Goal: Book appointment/travel/reservation

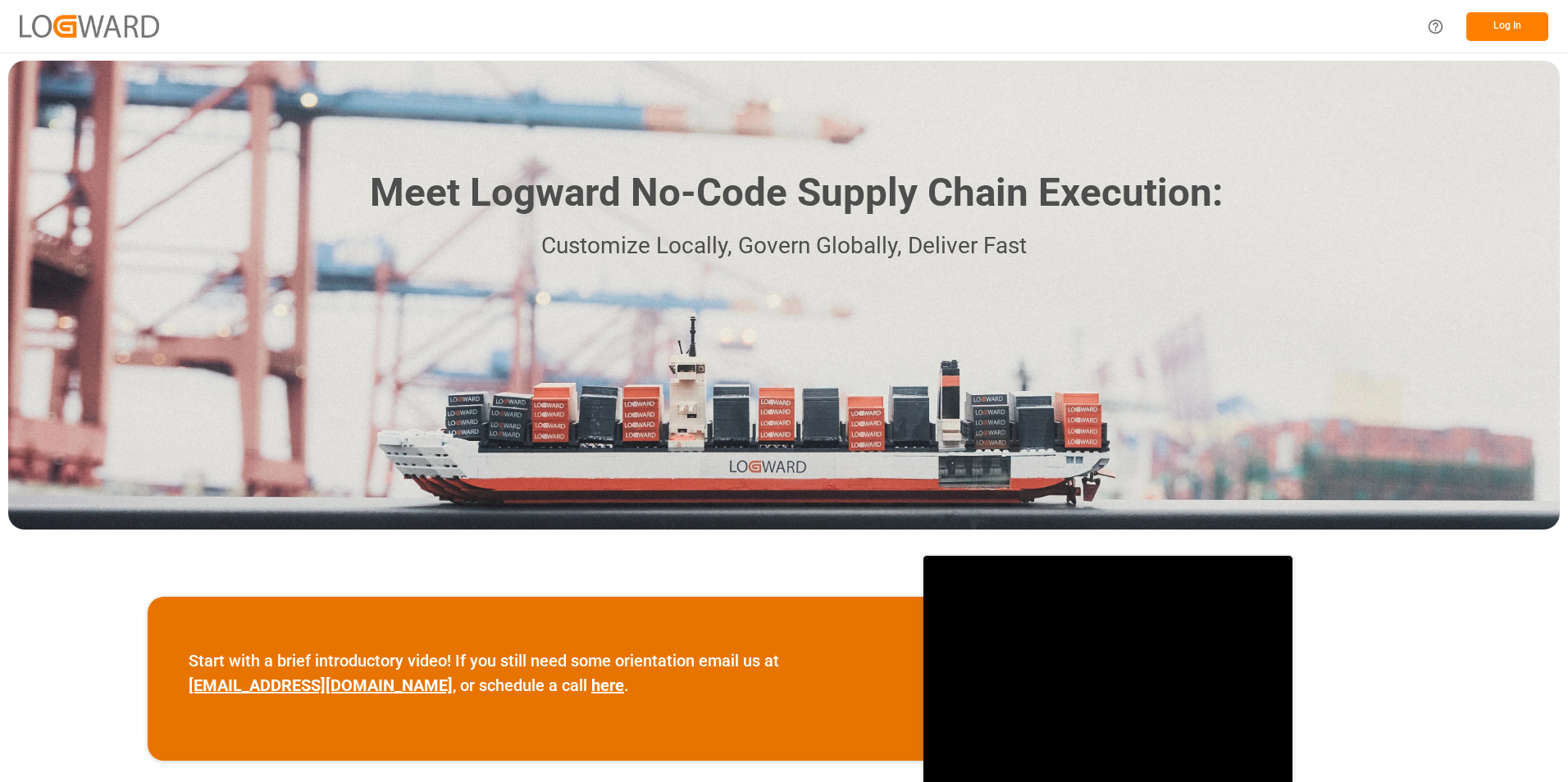
click at [1516, 33] on button "Log In" at bounding box center [1507, 27] width 82 height 29
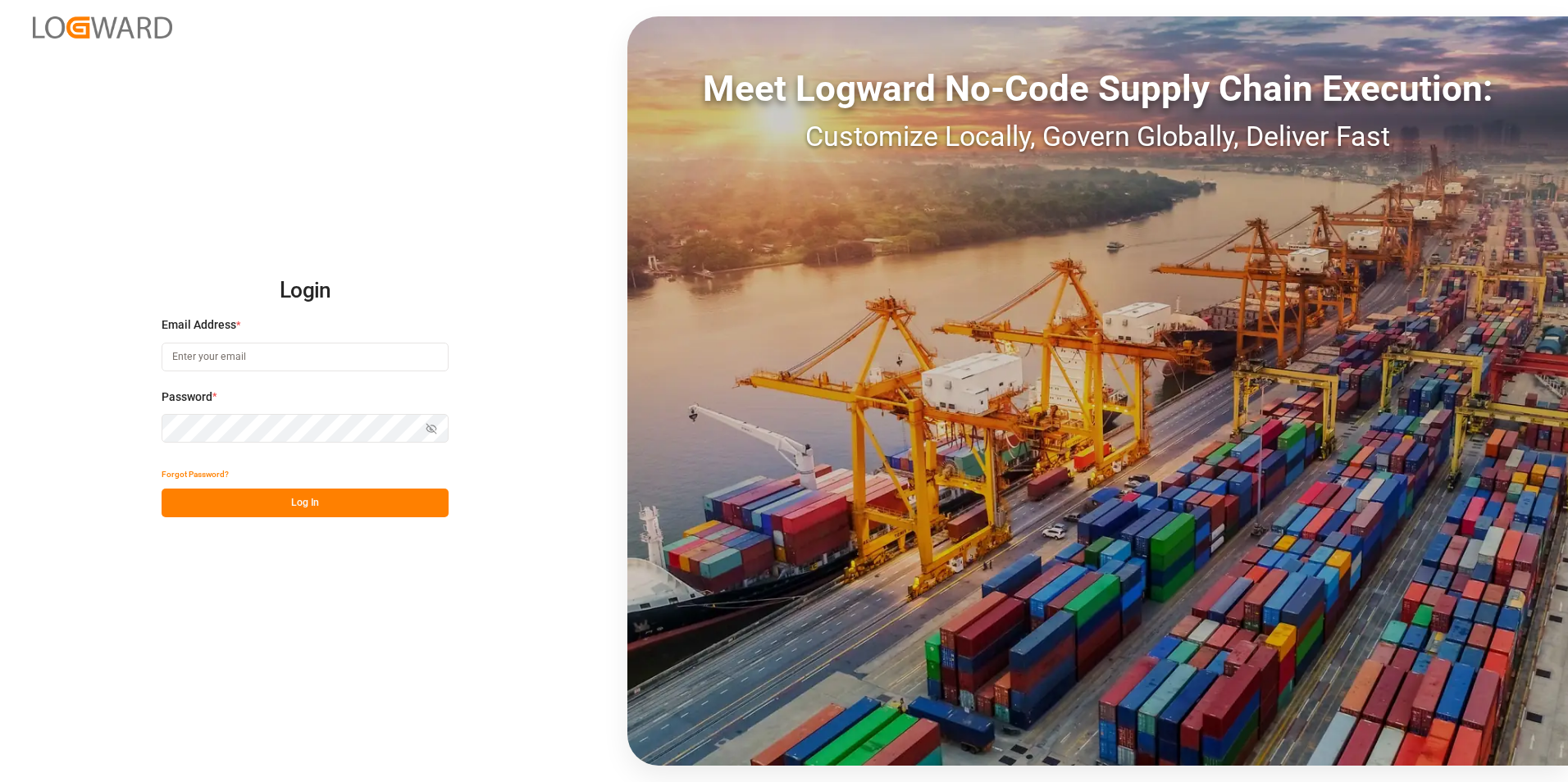
type input "[PERSON_NAME][EMAIL_ADDRESS][PERSON_NAME][DOMAIN_NAME]"
click at [352, 503] on button "Log In" at bounding box center [305, 503] width 287 height 29
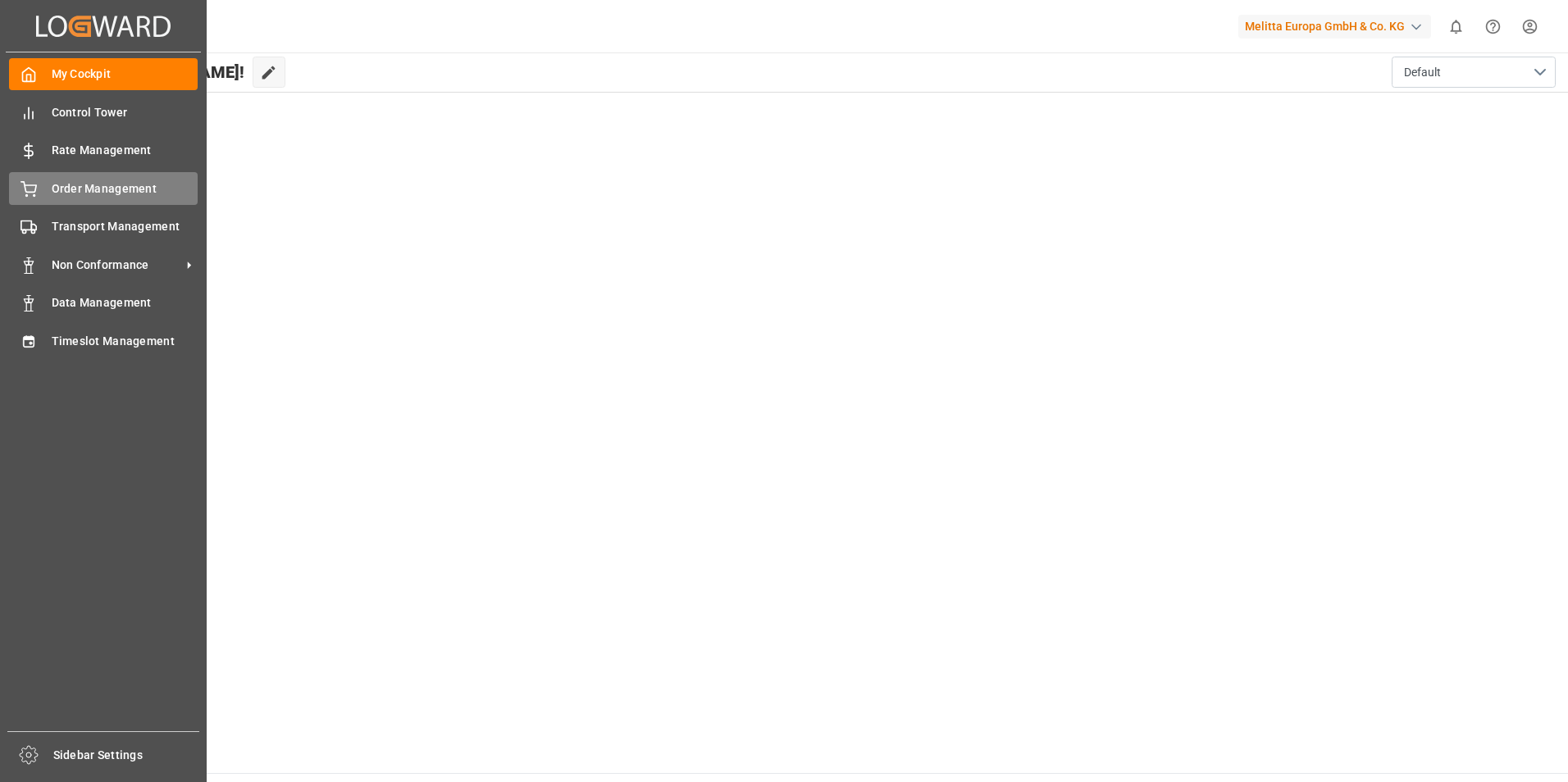
click at [94, 186] on span "Order Management" at bounding box center [125, 189] width 147 height 17
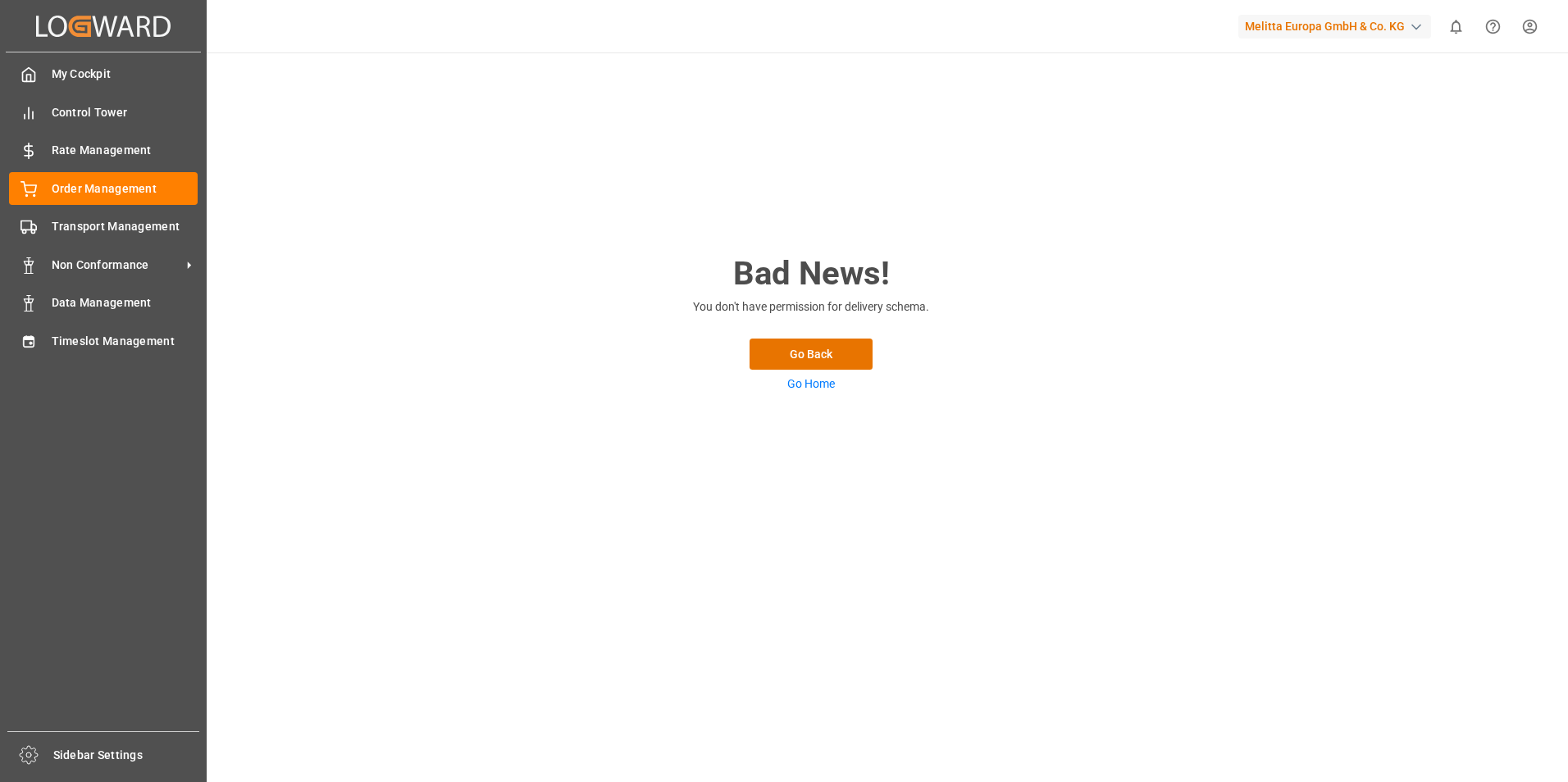
click at [27, 39] on div "Created by potrace 1.15, written by [PERSON_NAME] [DATE]-[DATE] Created by potr…" at bounding box center [103, 26] width 195 height 52
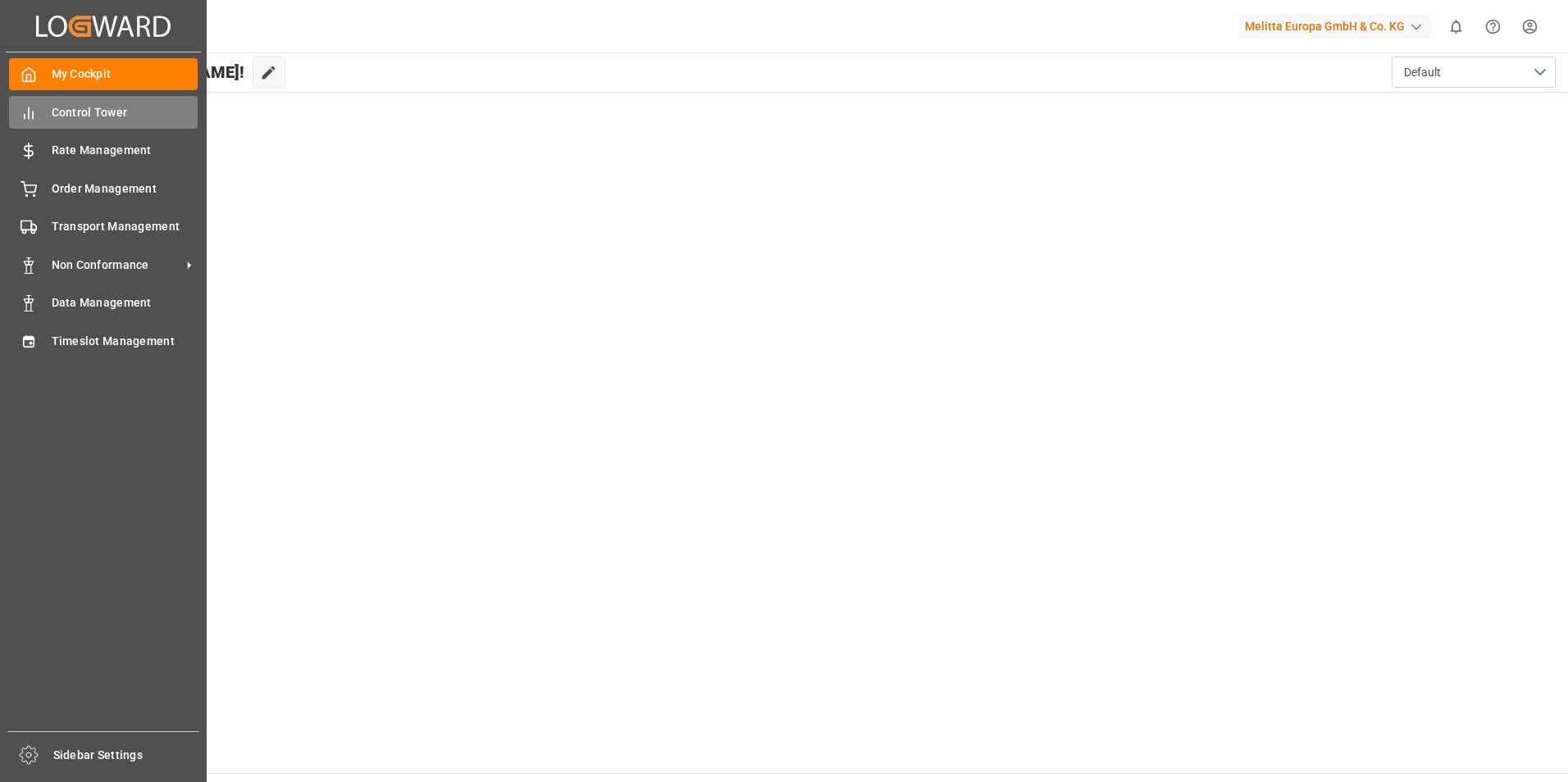
click at [76, 111] on span "Control Tower" at bounding box center [125, 113] width 147 height 17
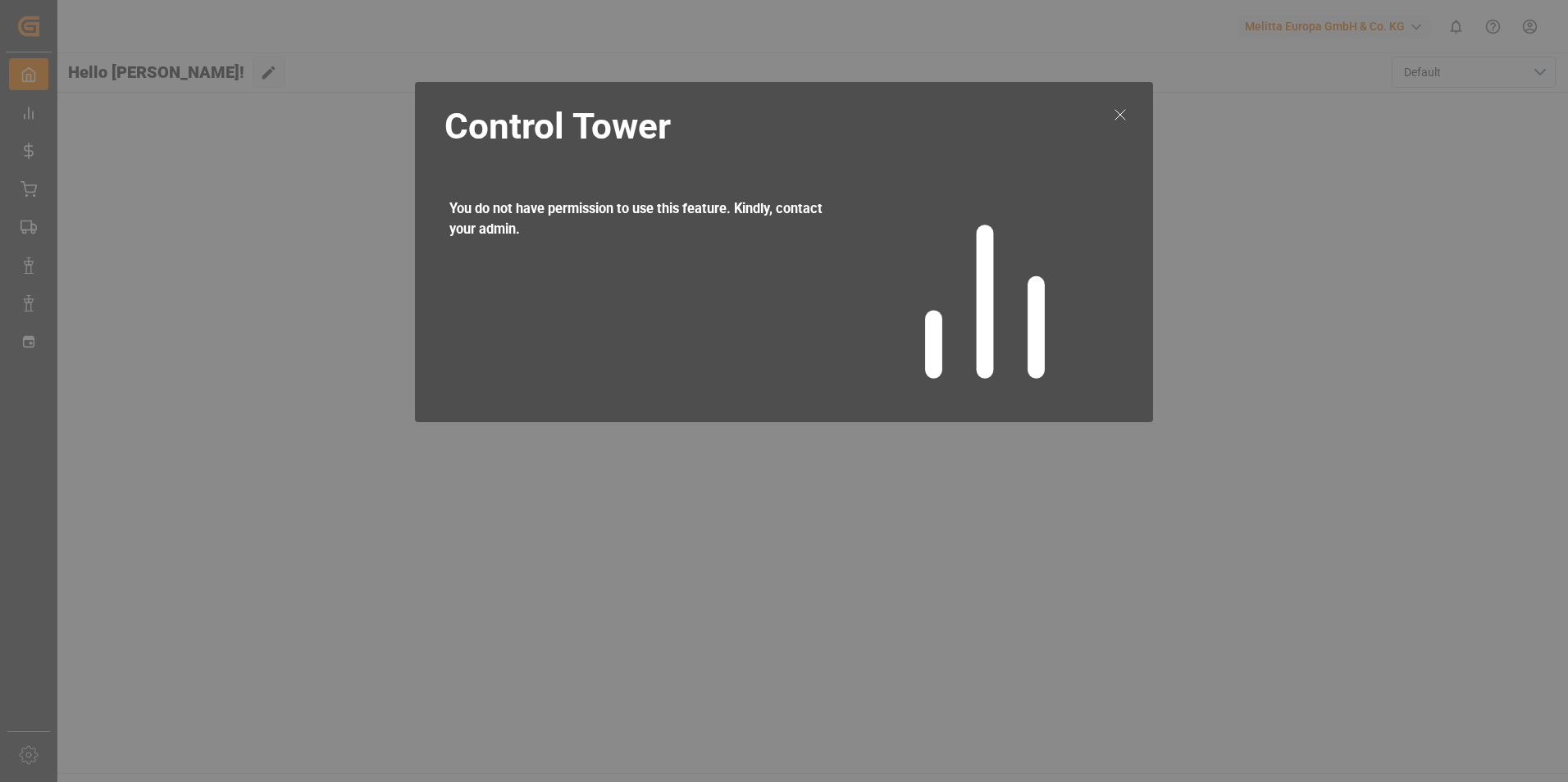
click at [1120, 113] on icon at bounding box center [1120, 115] width 20 height 20
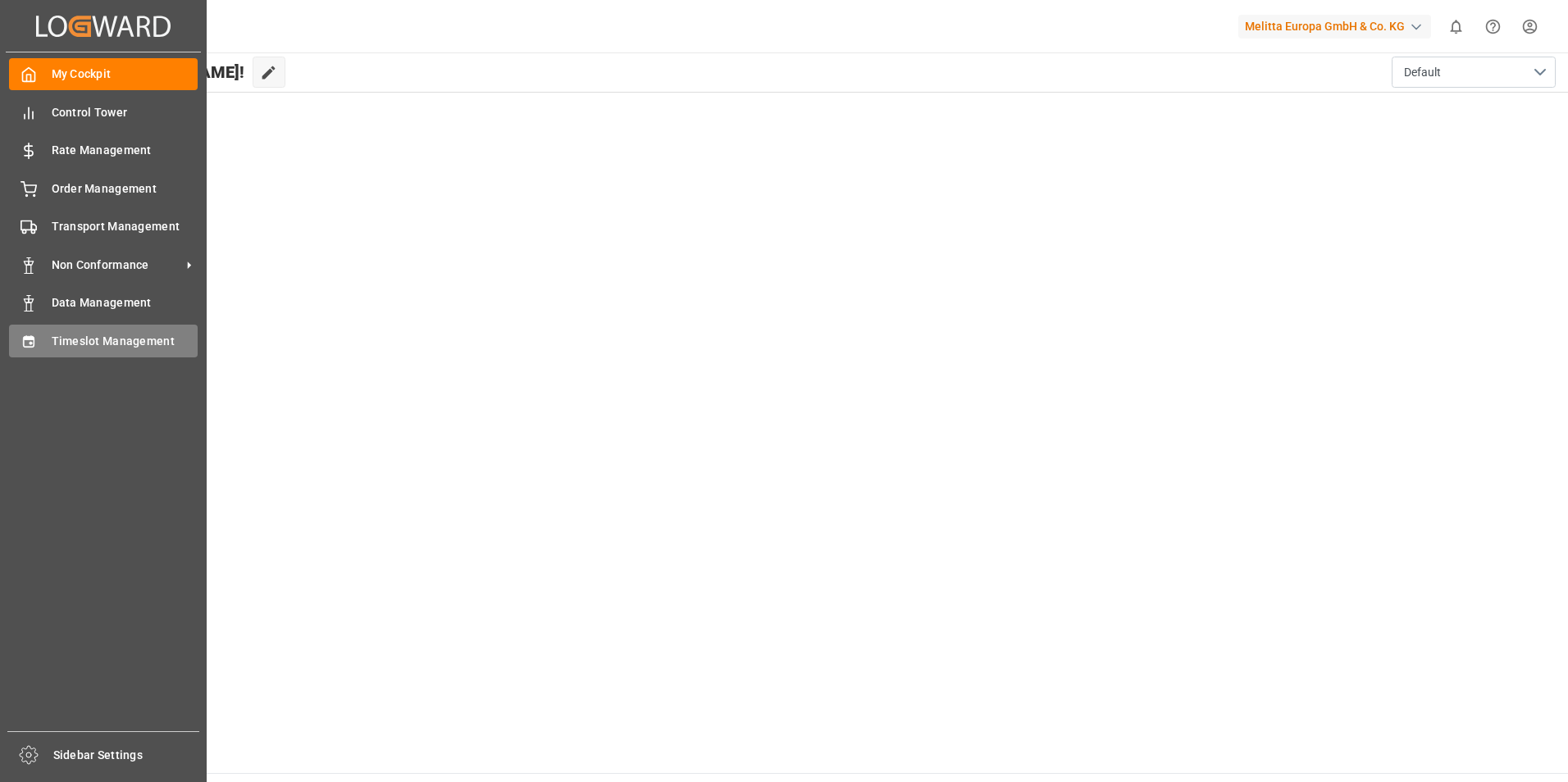
click at [89, 347] on span "Timeslot Management" at bounding box center [125, 341] width 147 height 17
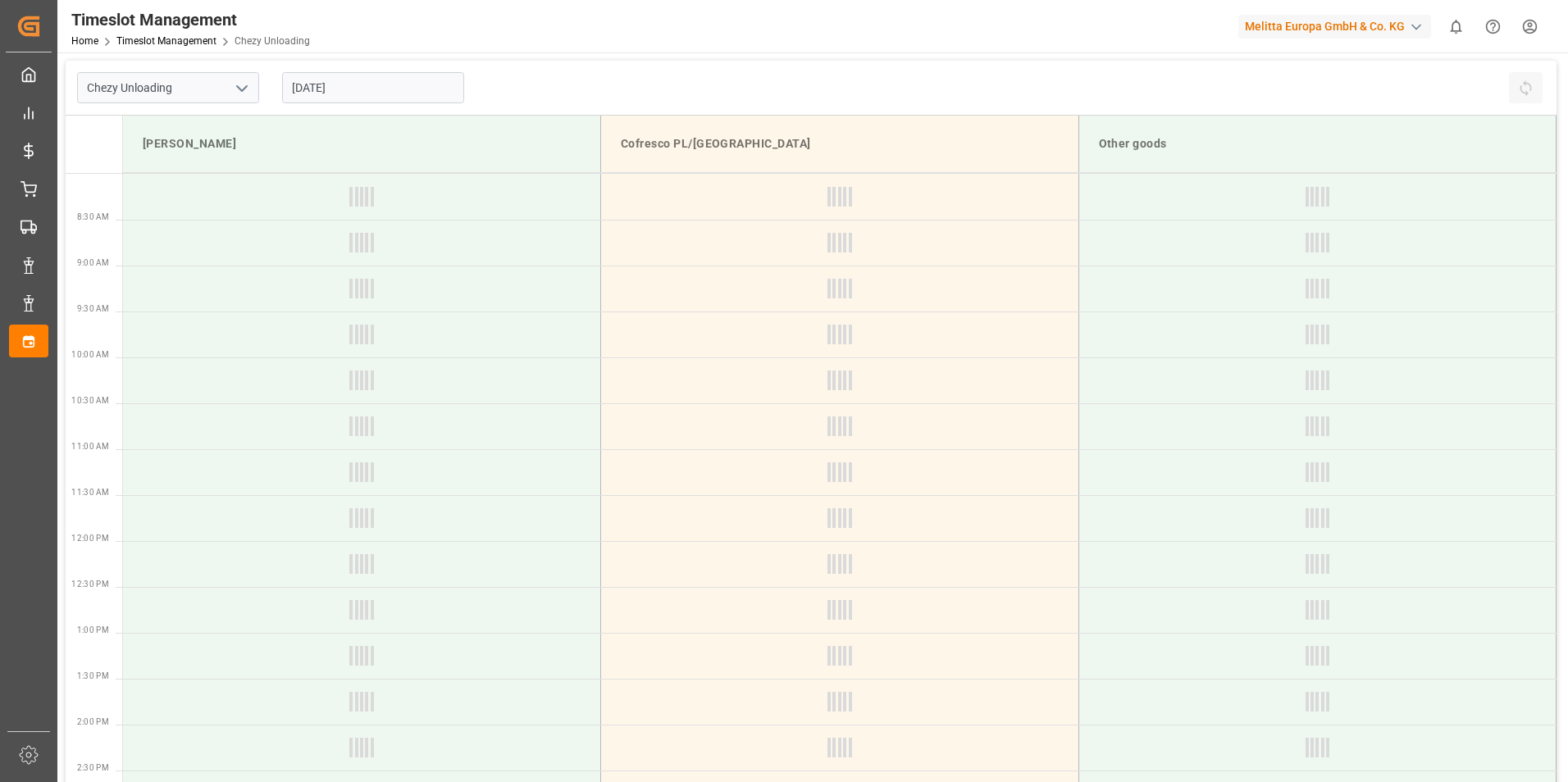
type input "Chezy Unloading"
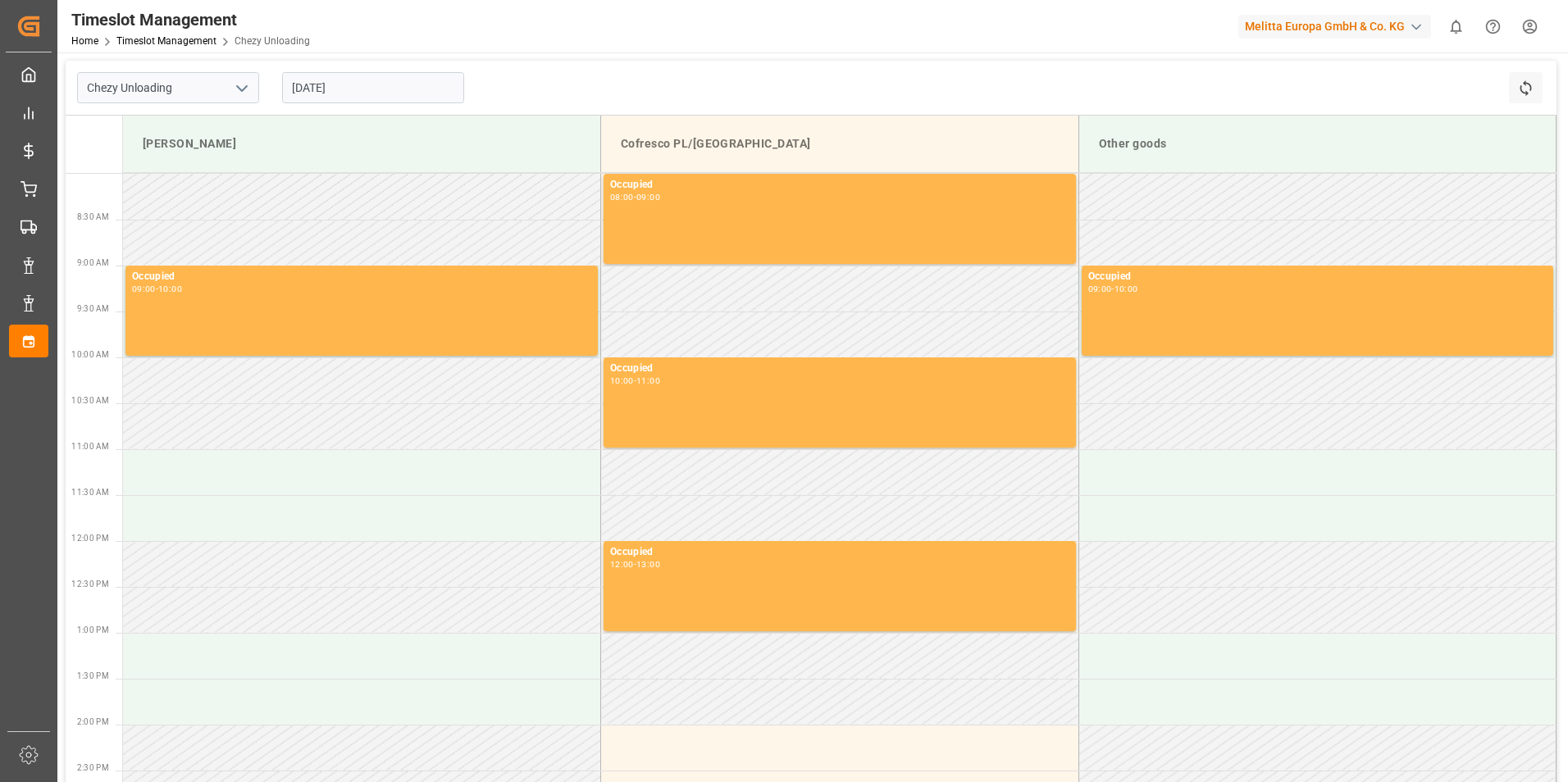
click at [319, 86] on input "[DATE]" at bounding box center [373, 87] width 182 height 32
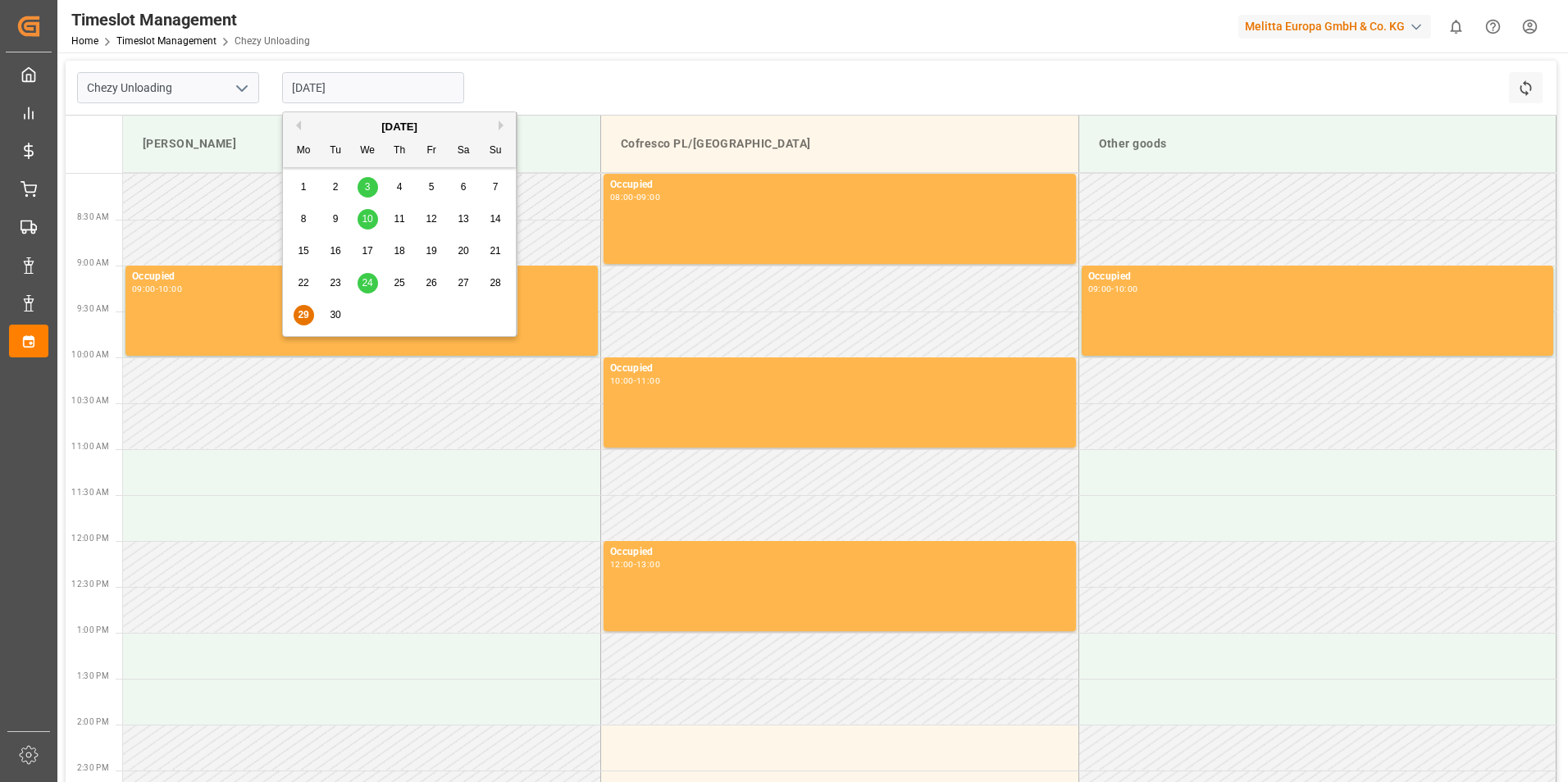
click at [1339, 32] on div "Melitta Europa GmbH & Co. KG" at bounding box center [1335, 26] width 193 height 24
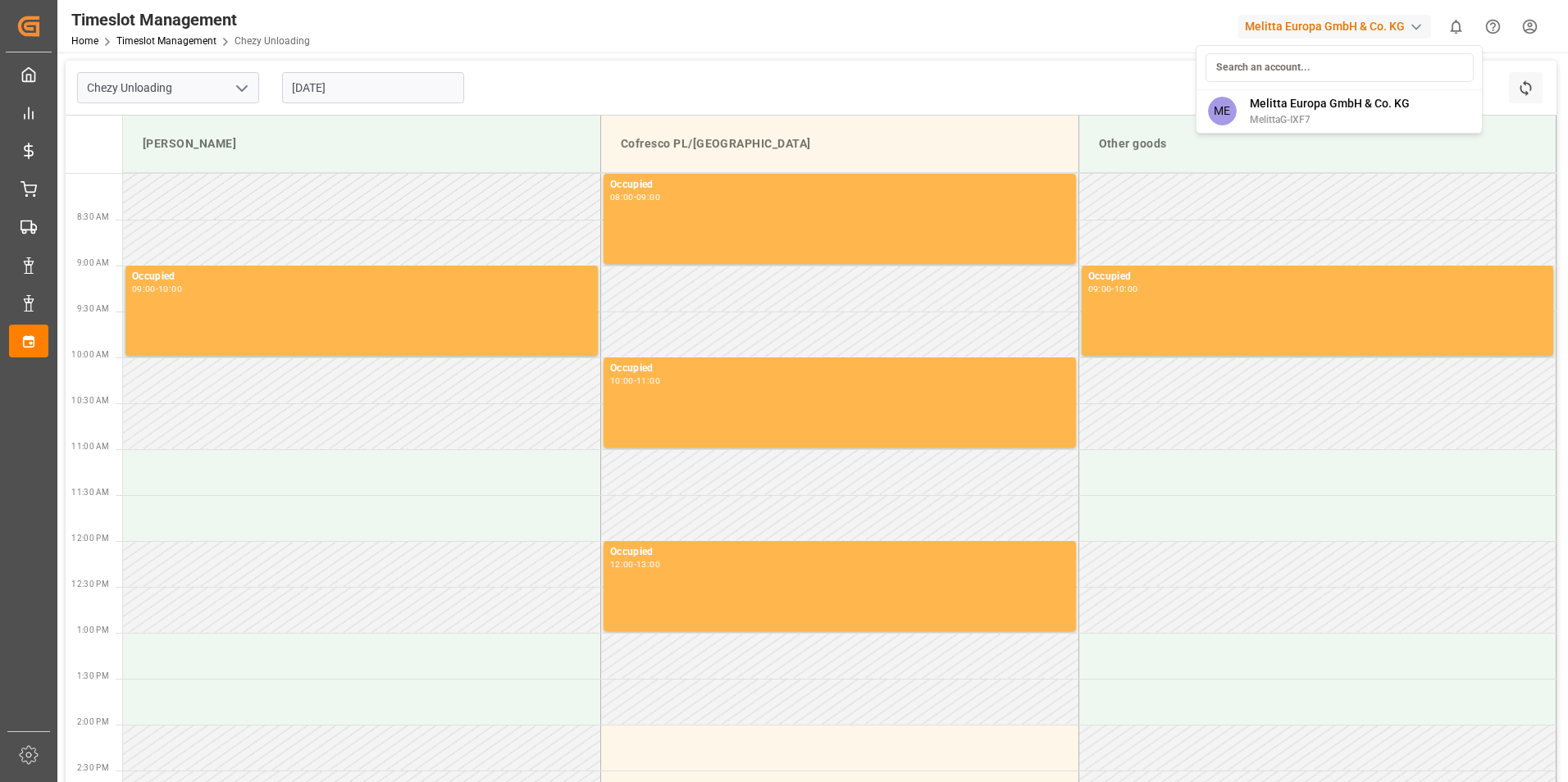
click at [1339, 29] on html "Created by potrace 1.15, written by [PERSON_NAME] [DATE]-[DATE] Created by potr…" at bounding box center [784, 391] width 1568 height 782
click at [555, 89] on div "Chezy Unloading [DATE] Refresh Time Slots" at bounding box center [811, 87] width 1491 height 54
click at [326, 98] on input "[DATE]" at bounding box center [373, 87] width 182 height 32
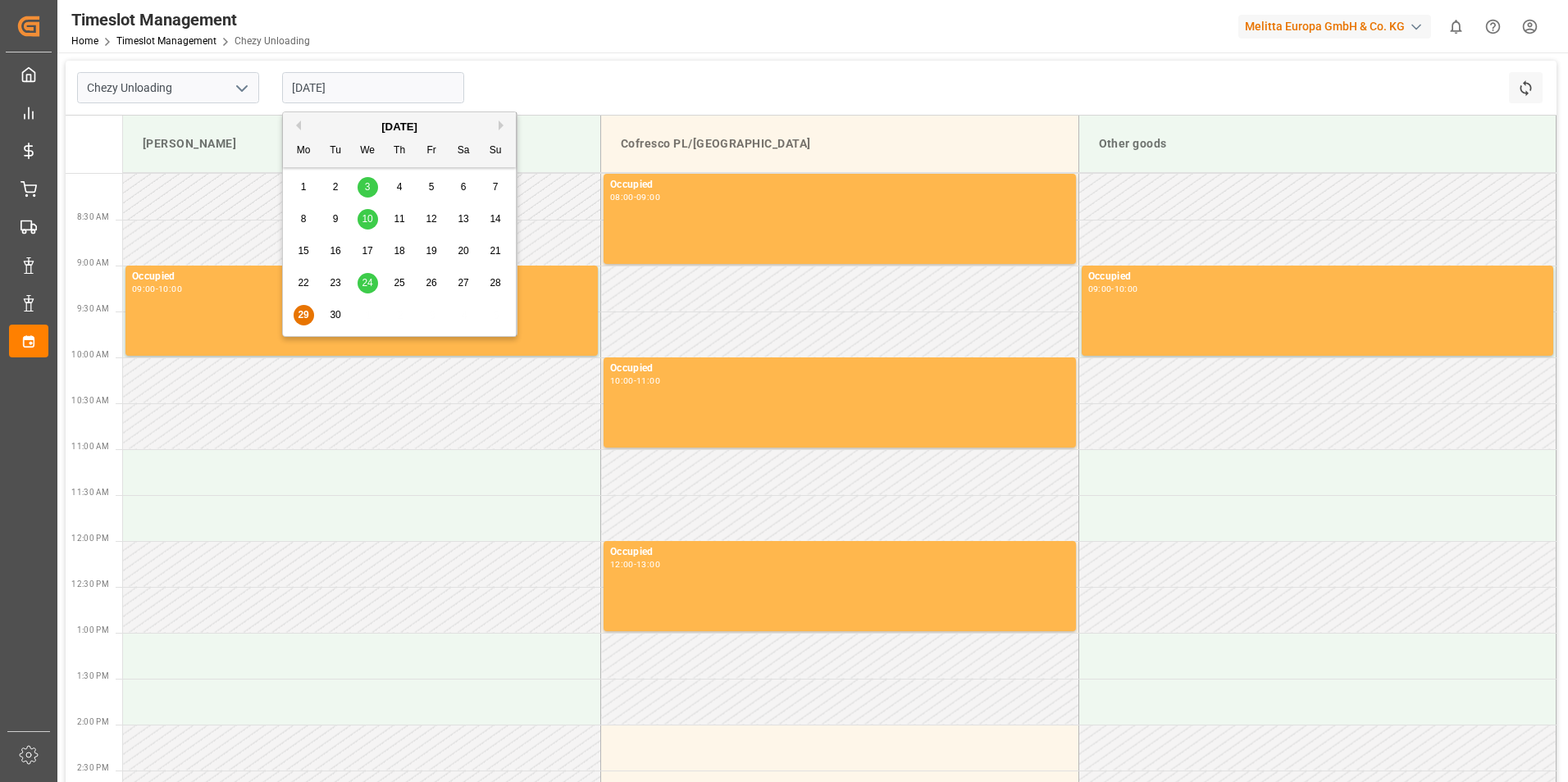
click at [504, 123] on button "Next Month" at bounding box center [503, 125] width 10 height 10
click at [373, 184] on div "1" at bounding box center [367, 187] width 20 height 20
type input "[DATE]"
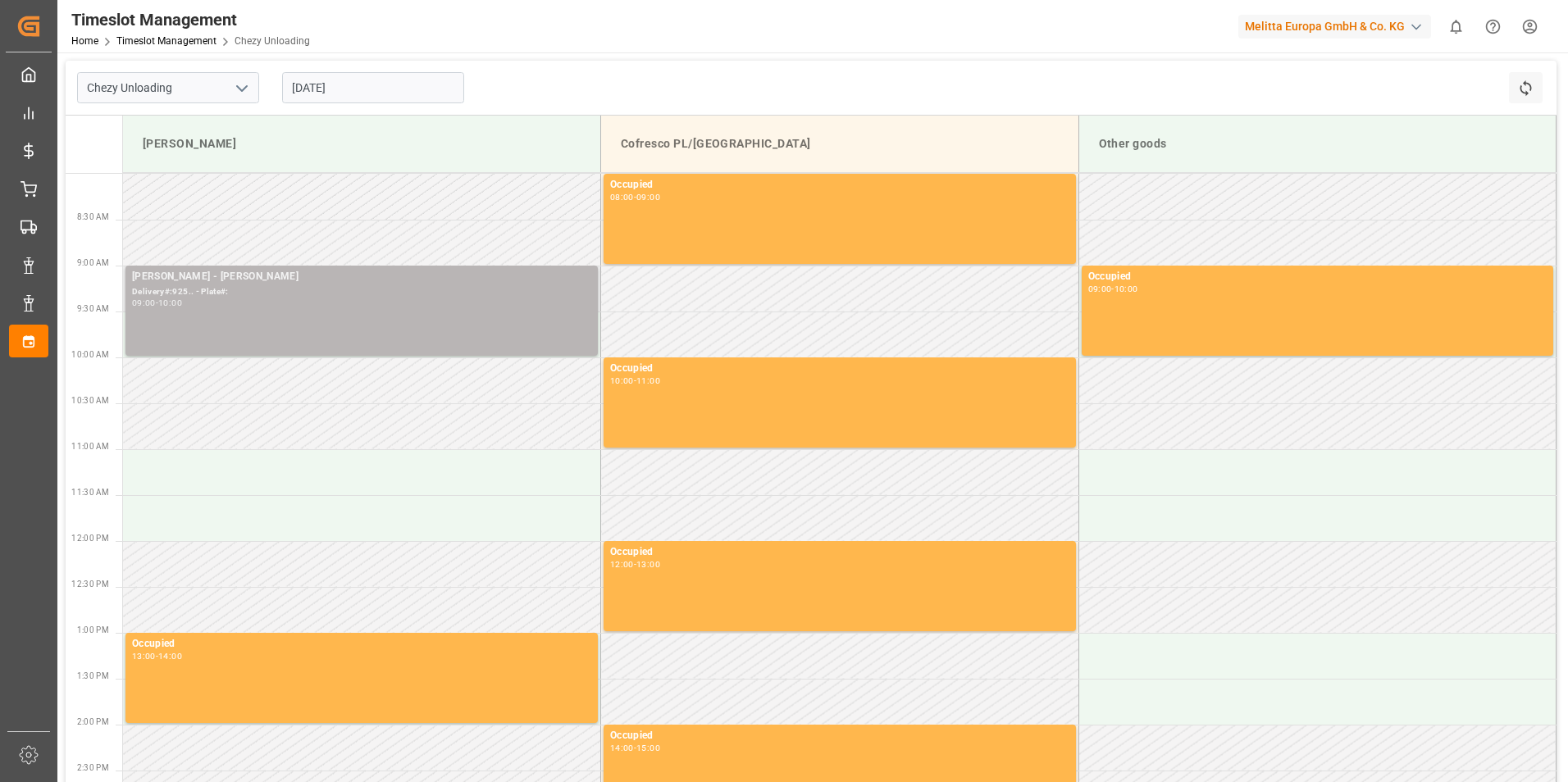
click at [347, 305] on div "09:00 - 10:00" at bounding box center [361, 303] width 459 height 9
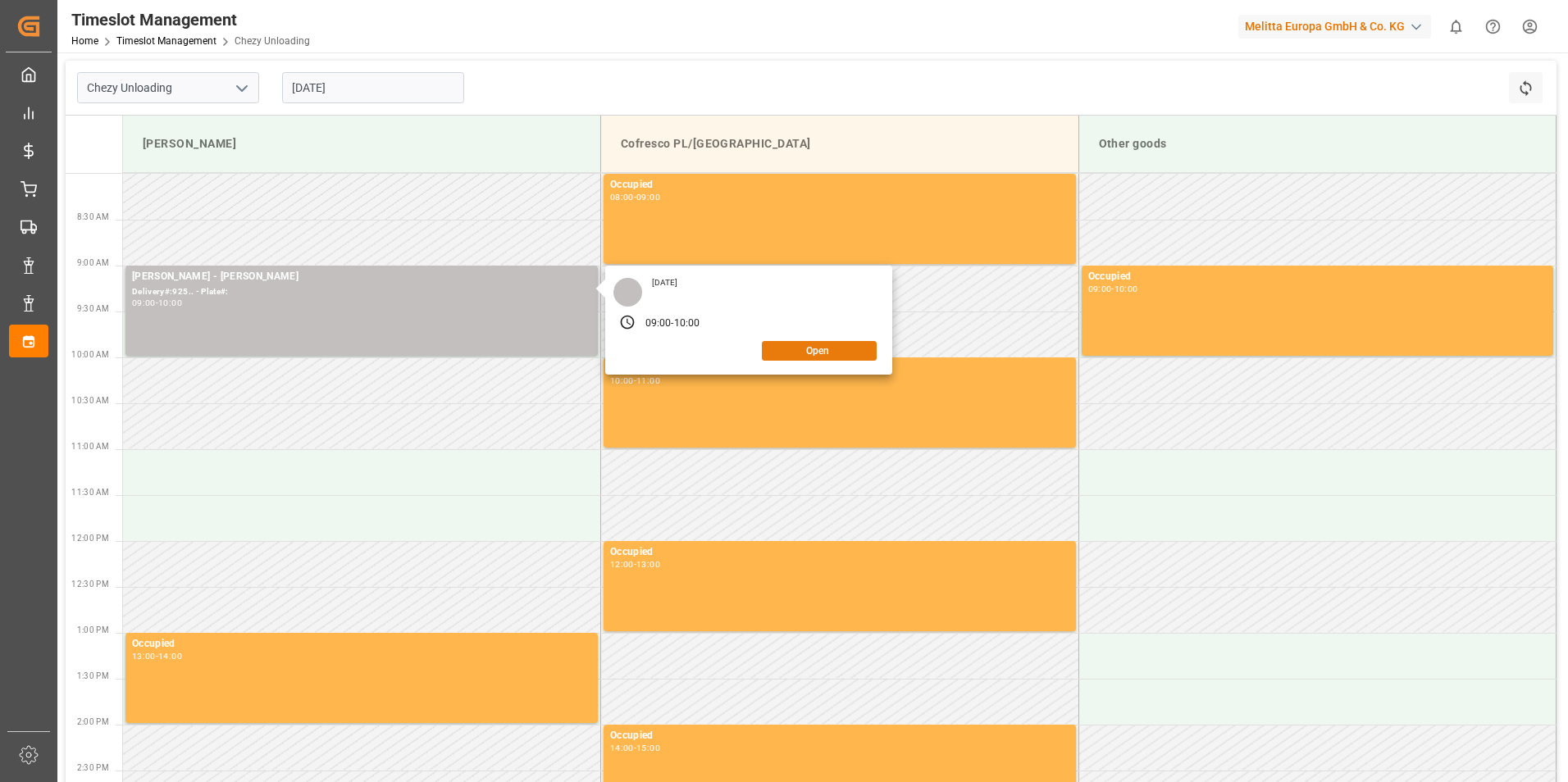
click at [786, 352] on button "Open" at bounding box center [819, 351] width 115 height 20
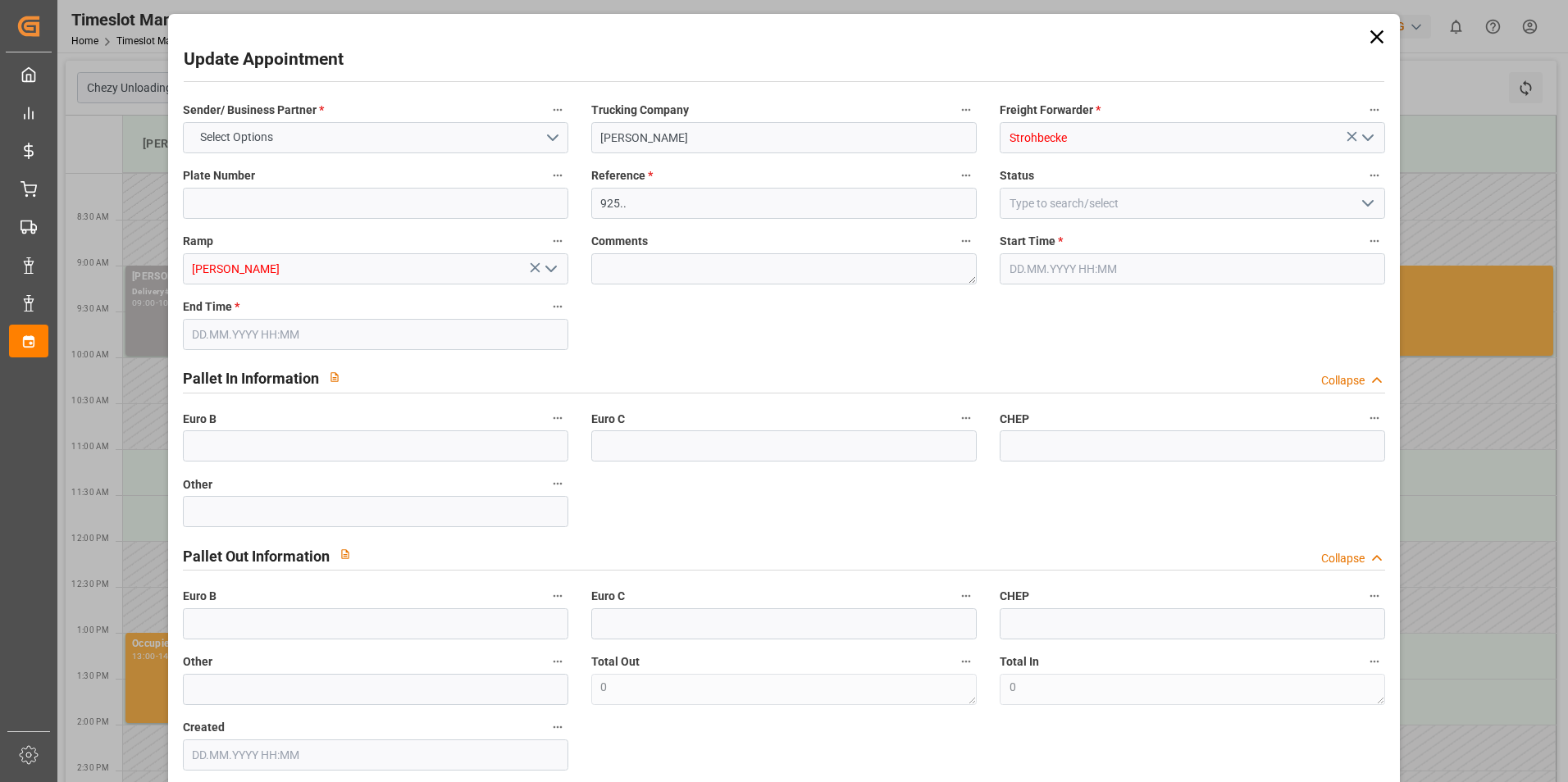
type input "0"
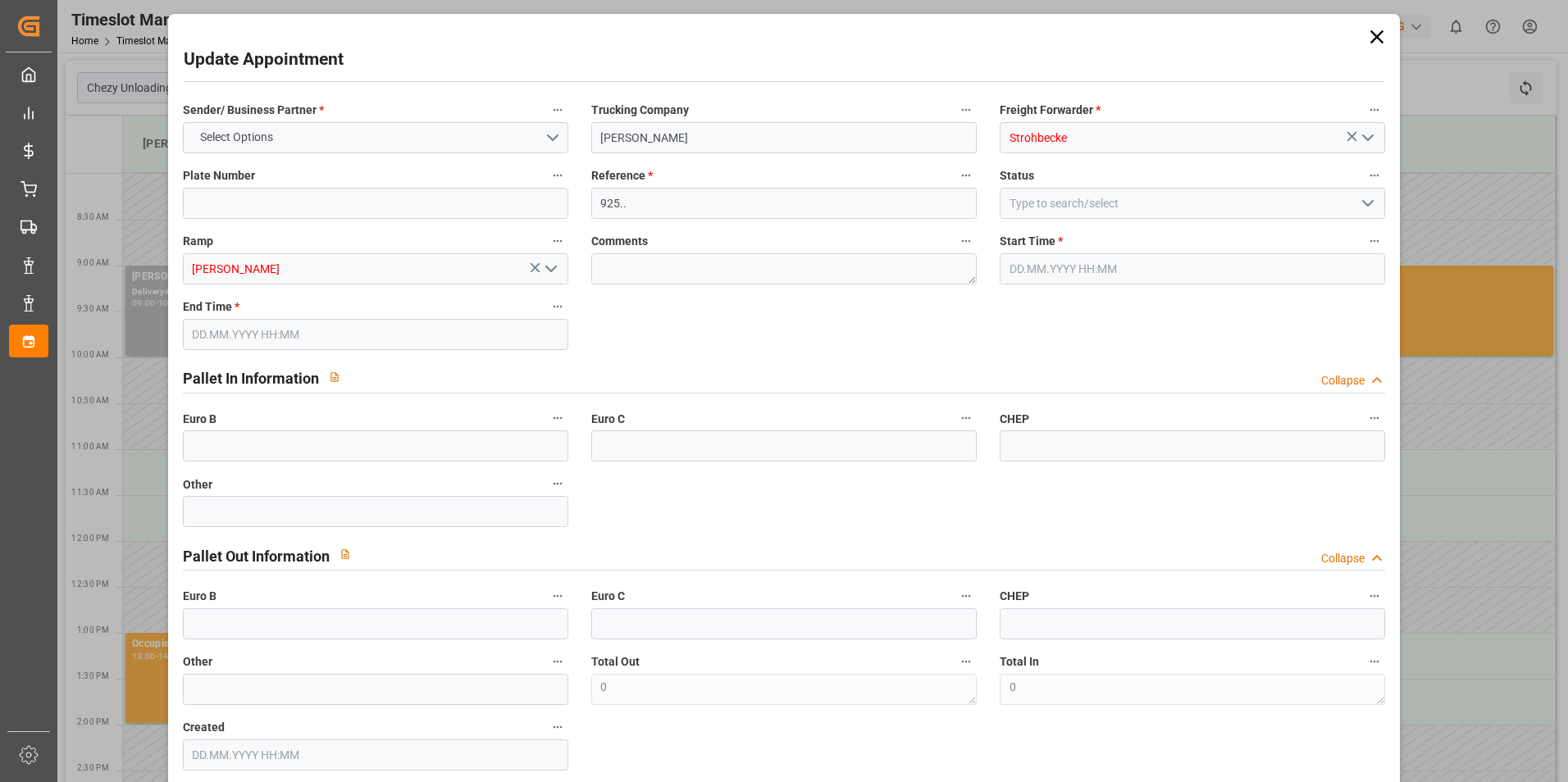
type input "0"
type input "[DATE] 09:00"
type input "[DATE] 10:00"
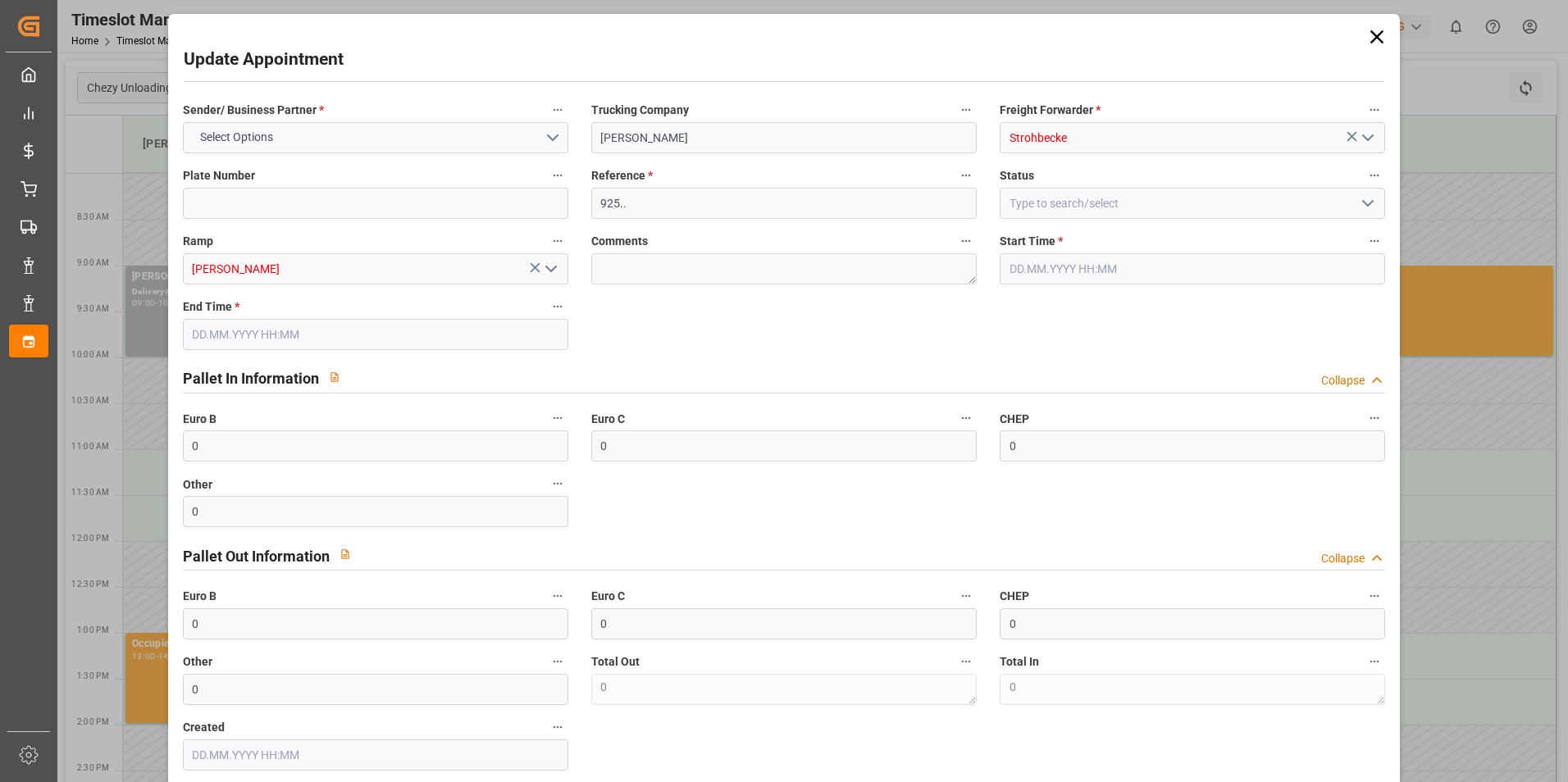
type input "[DATE] 09:45"
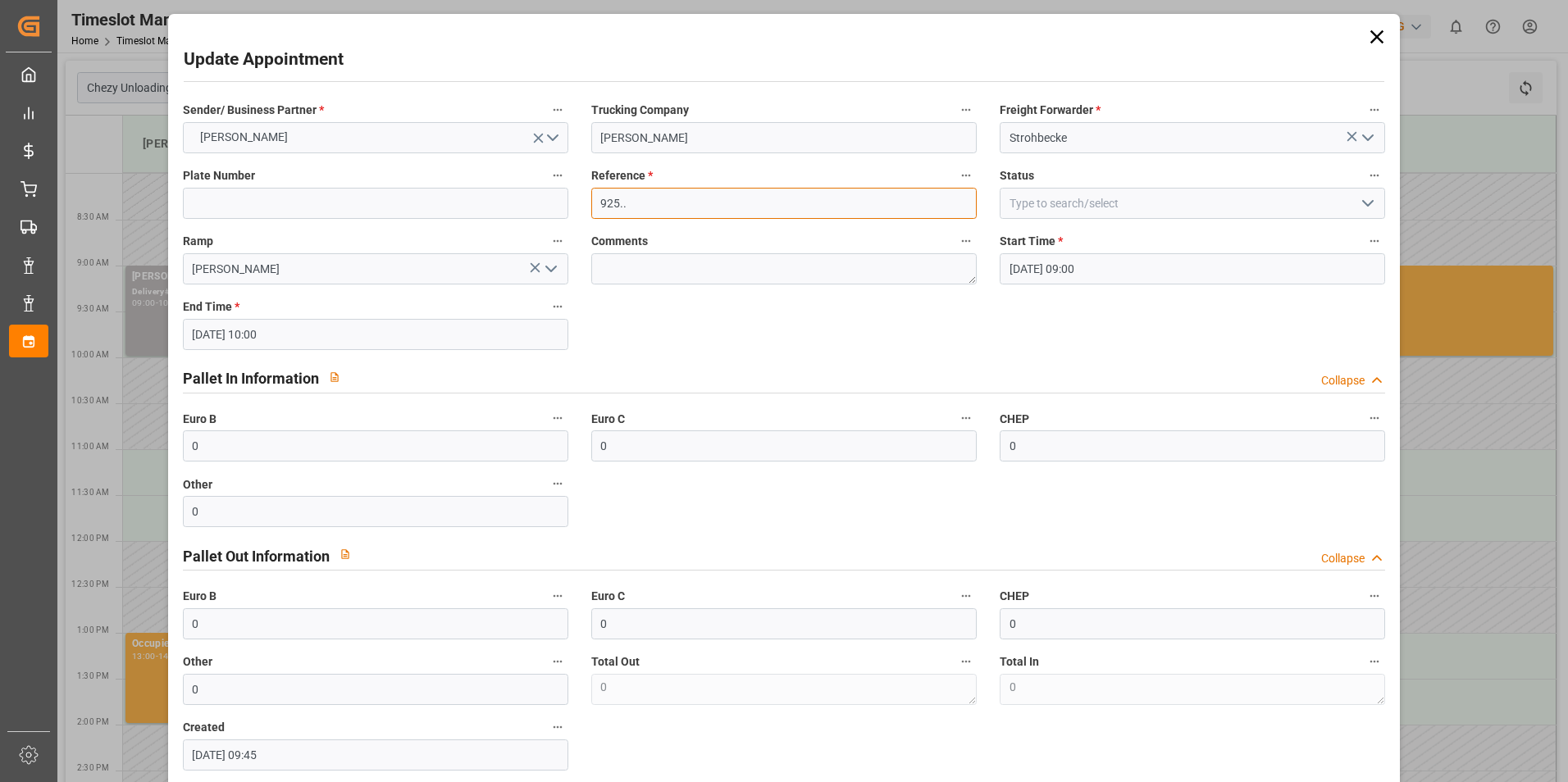
click at [694, 202] on input "925.." at bounding box center [783, 203] width 385 height 32
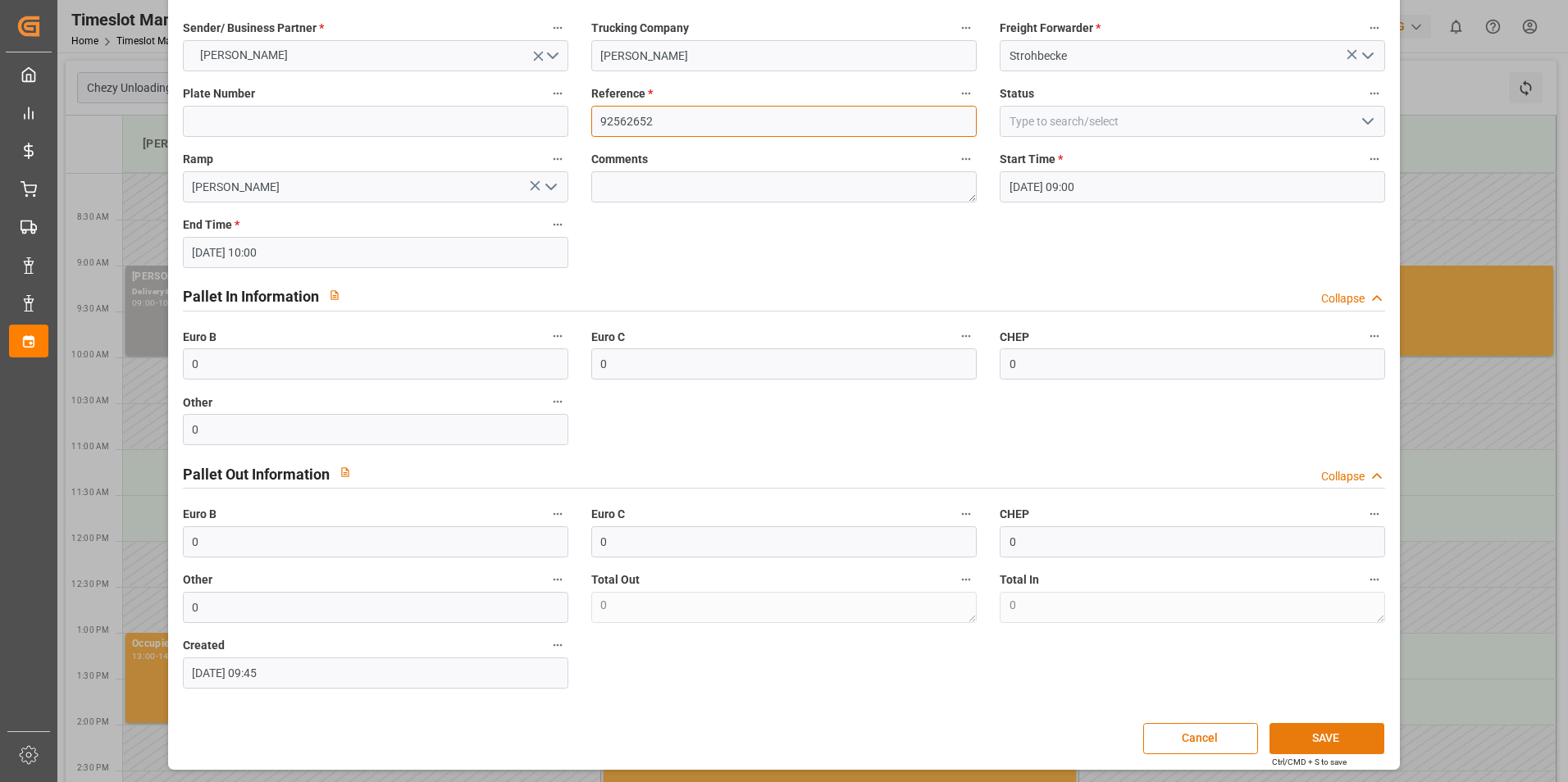
type input "92562652"
click at [1318, 740] on button "SAVE" at bounding box center [1327, 738] width 115 height 32
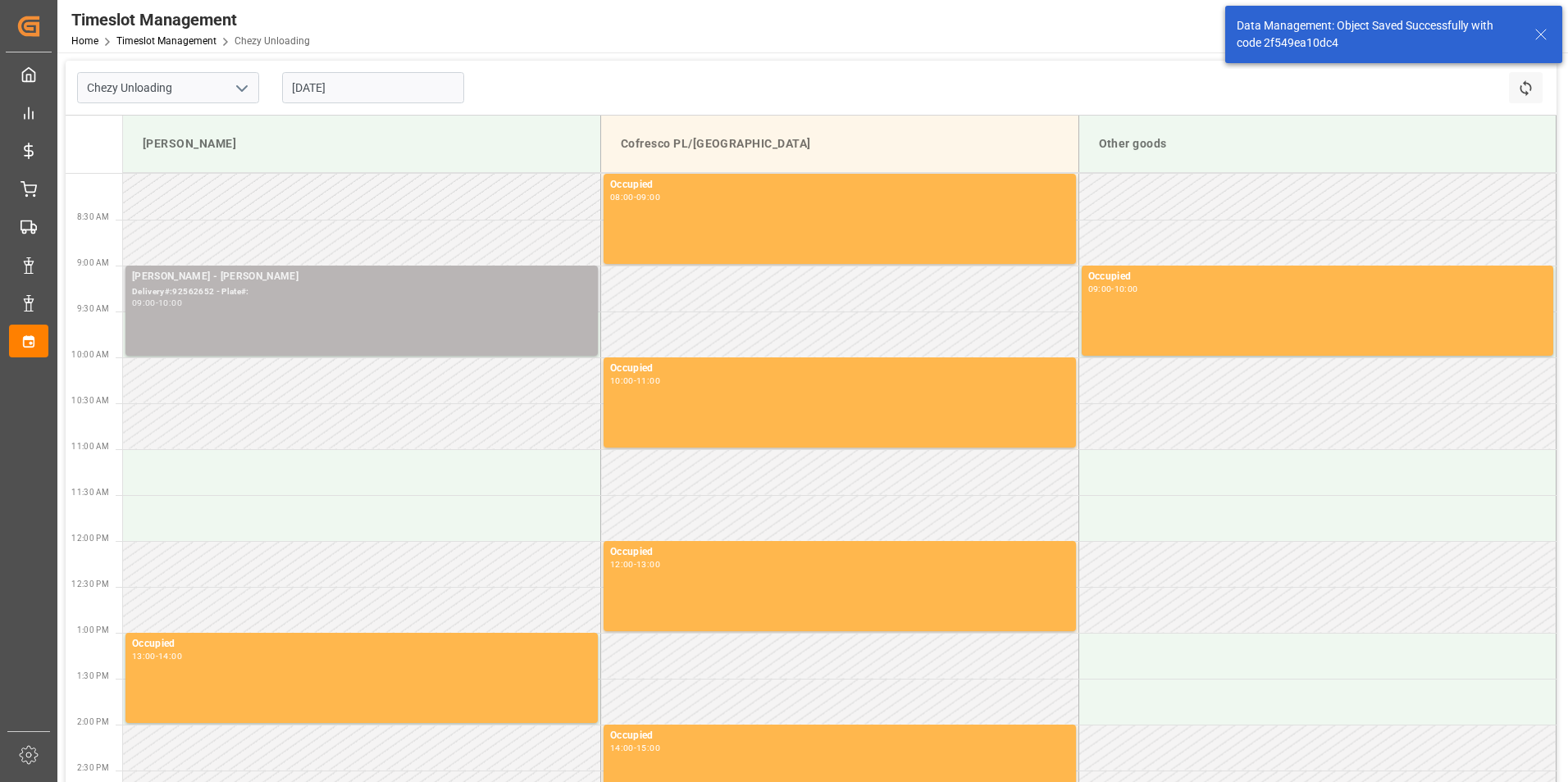
click at [272, 303] on div "09:00 - 10:00" at bounding box center [361, 303] width 459 height 9
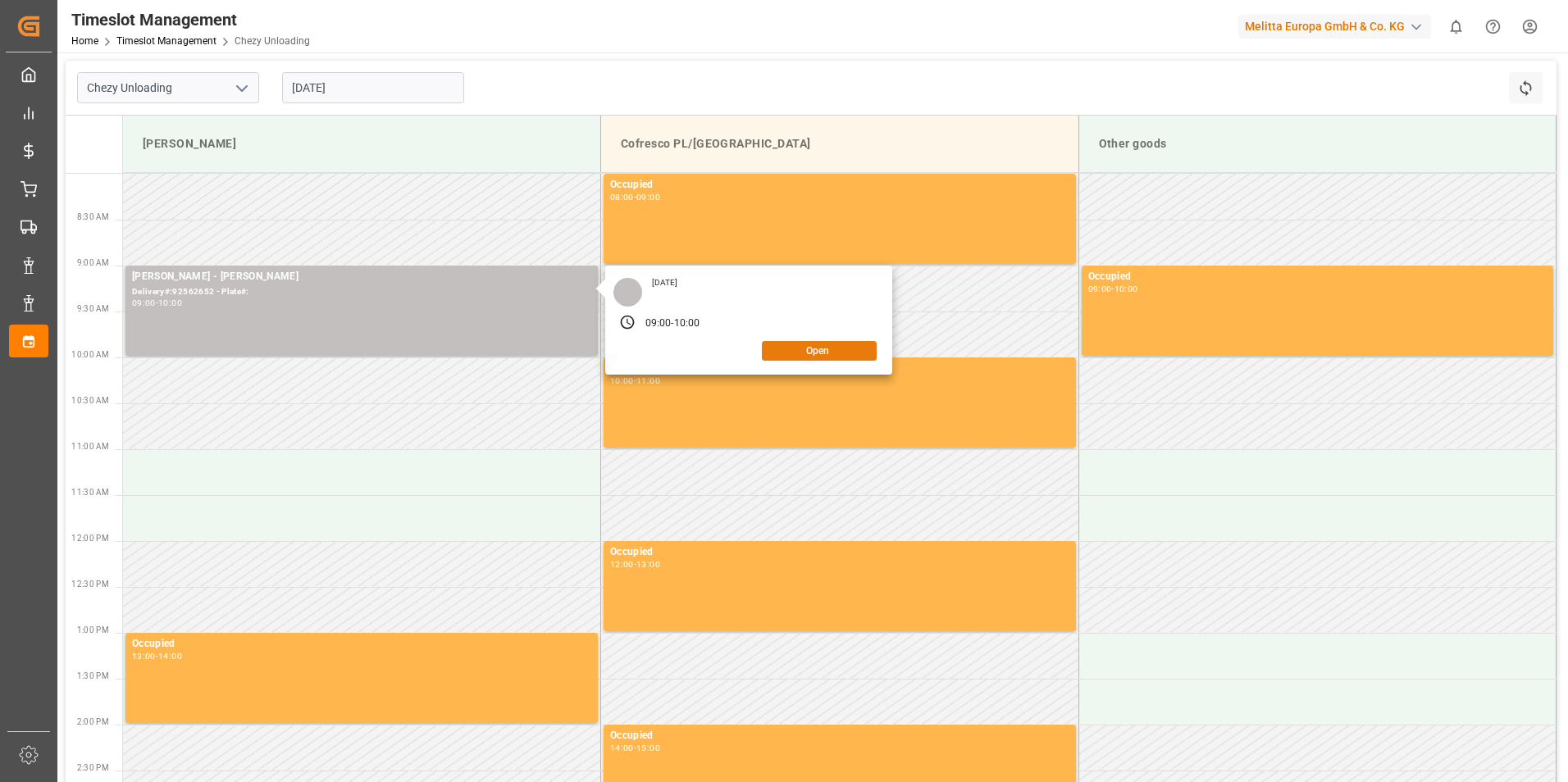
click at [833, 347] on button "Open" at bounding box center [819, 351] width 115 height 20
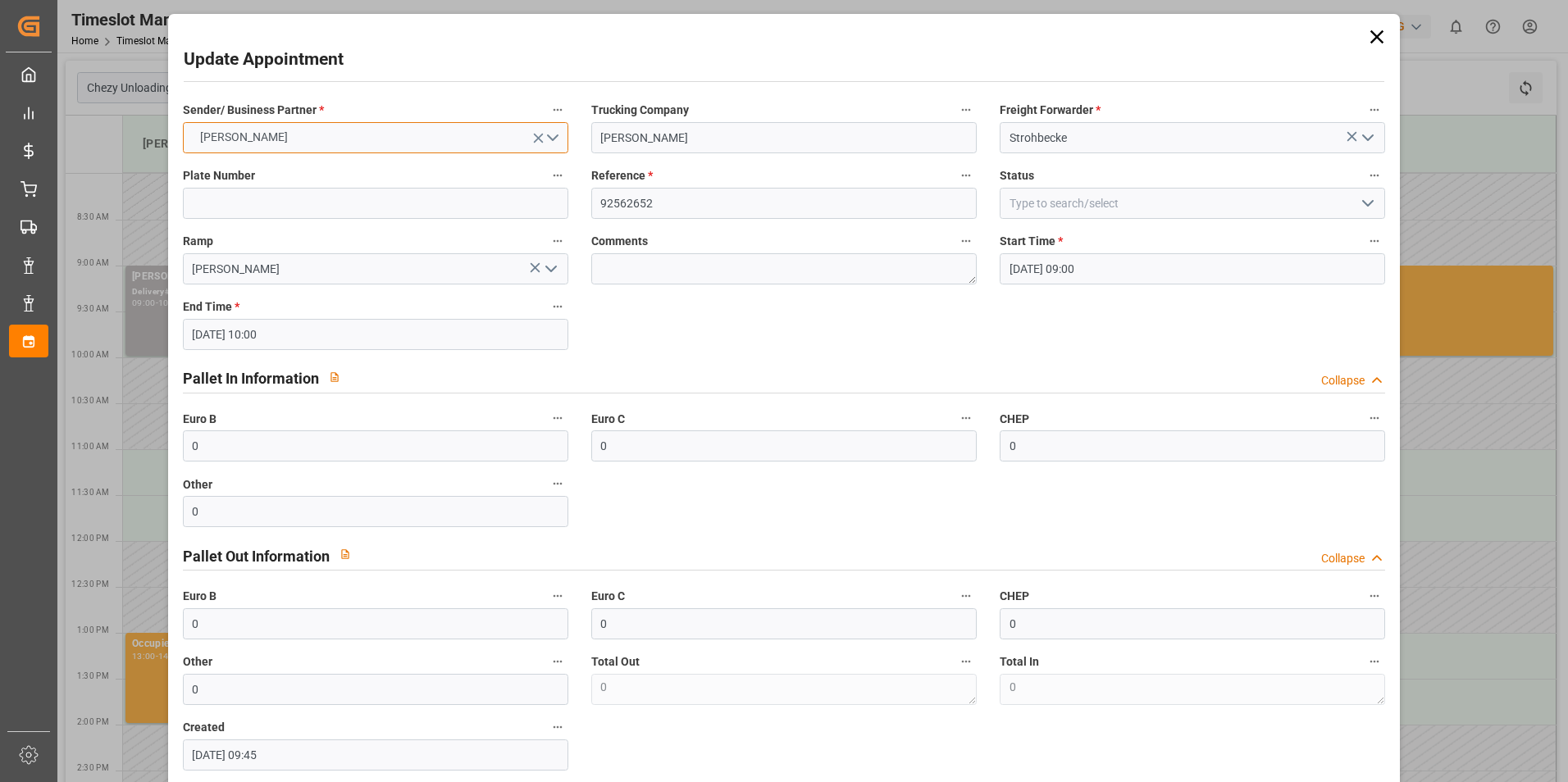
click at [555, 139] on button "[PERSON_NAME]" at bounding box center [375, 138] width 385 height 32
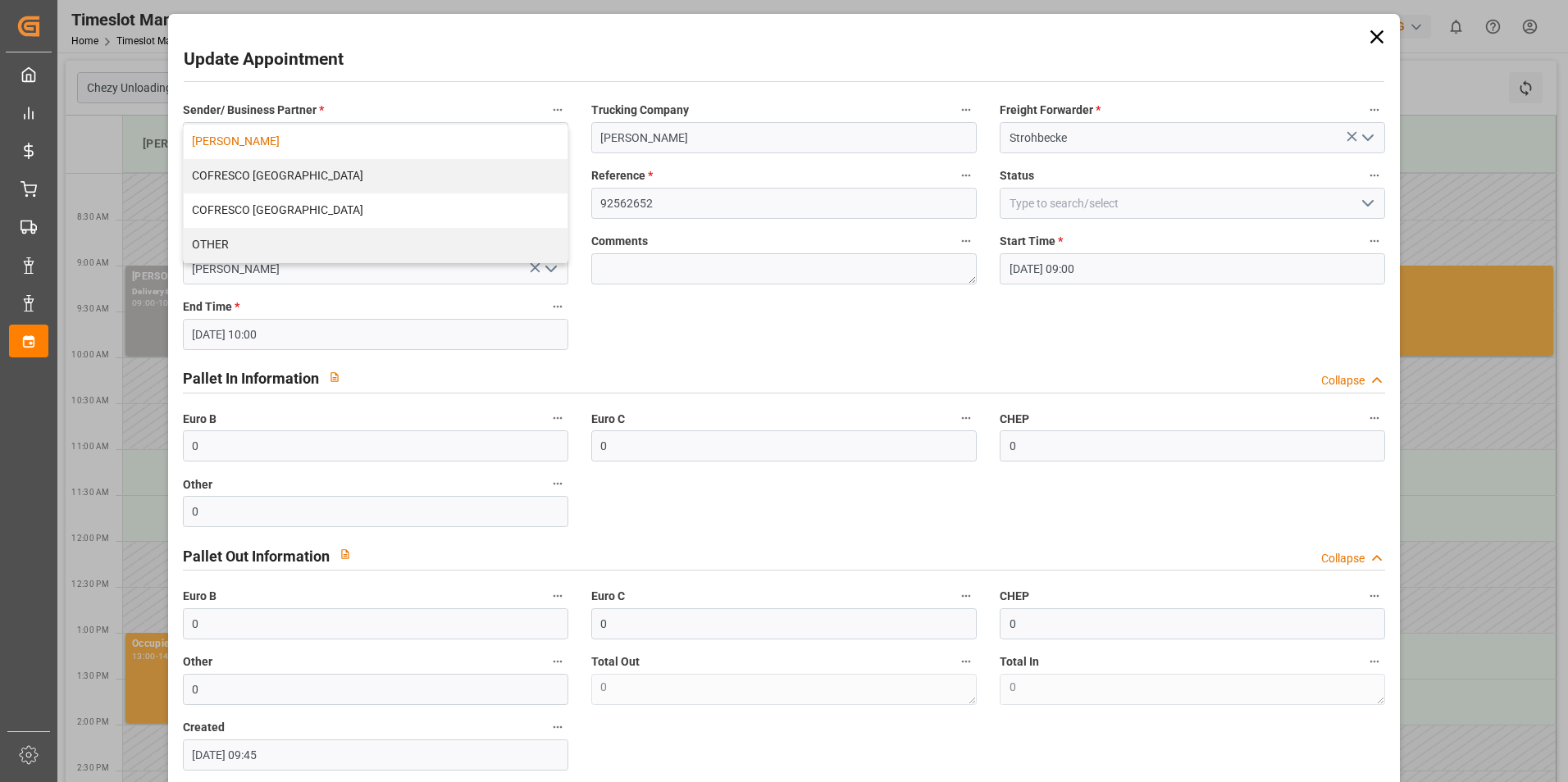
click at [538, 60] on div "Update Appointment" at bounding box center [784, 62] width 1201 height 32
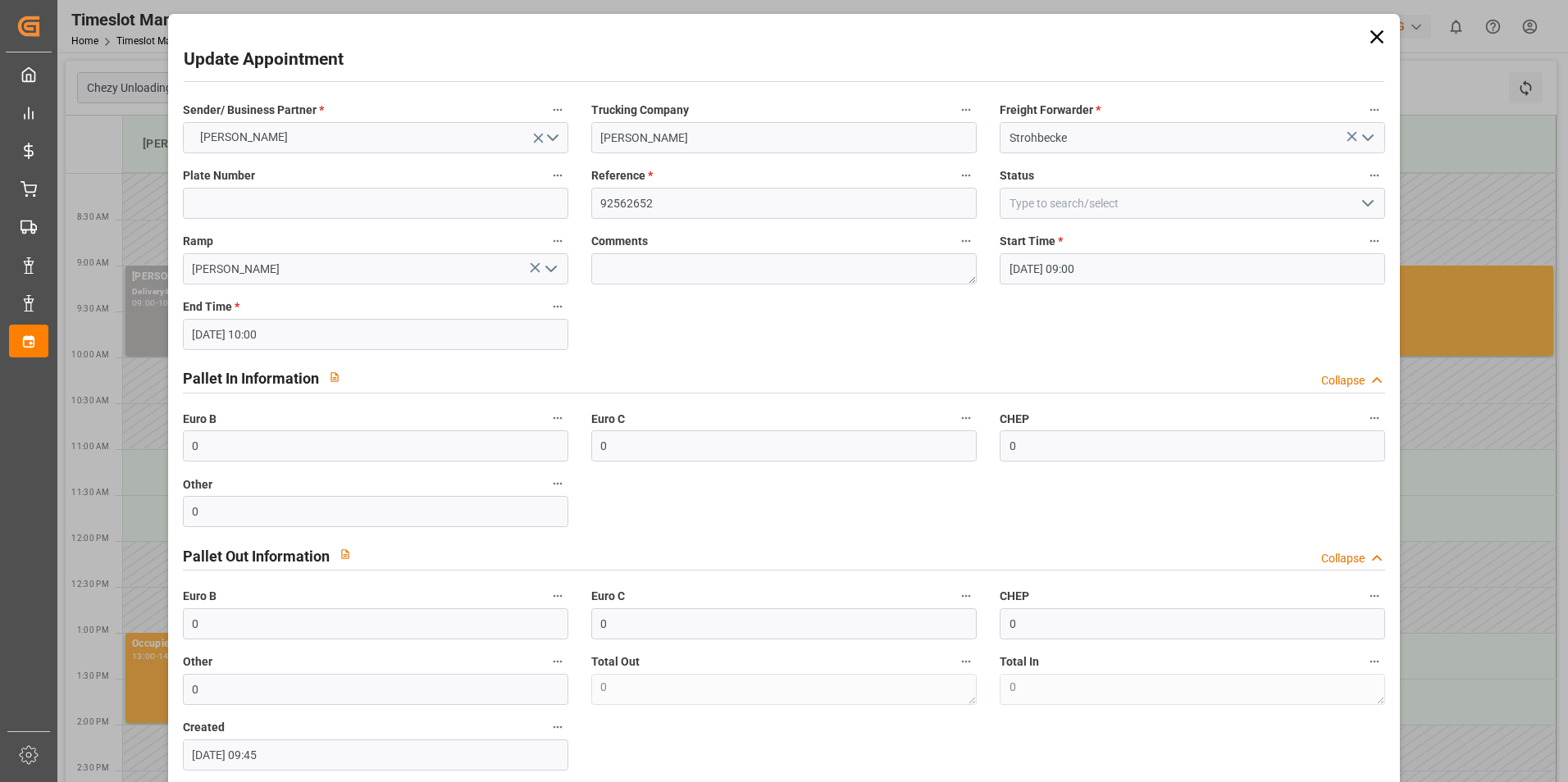
click at [1367, 141] on icon "open menu" at bounding box center [1367, 138] width 20 height 20
click at [1367, 141] on polyline "close menu" at bounding box center [1367, 137] width 10 height 5
click at [816, 371] on div "Pallet In Information Collapse" at bounding box center [784, 377] width 1203 height 32
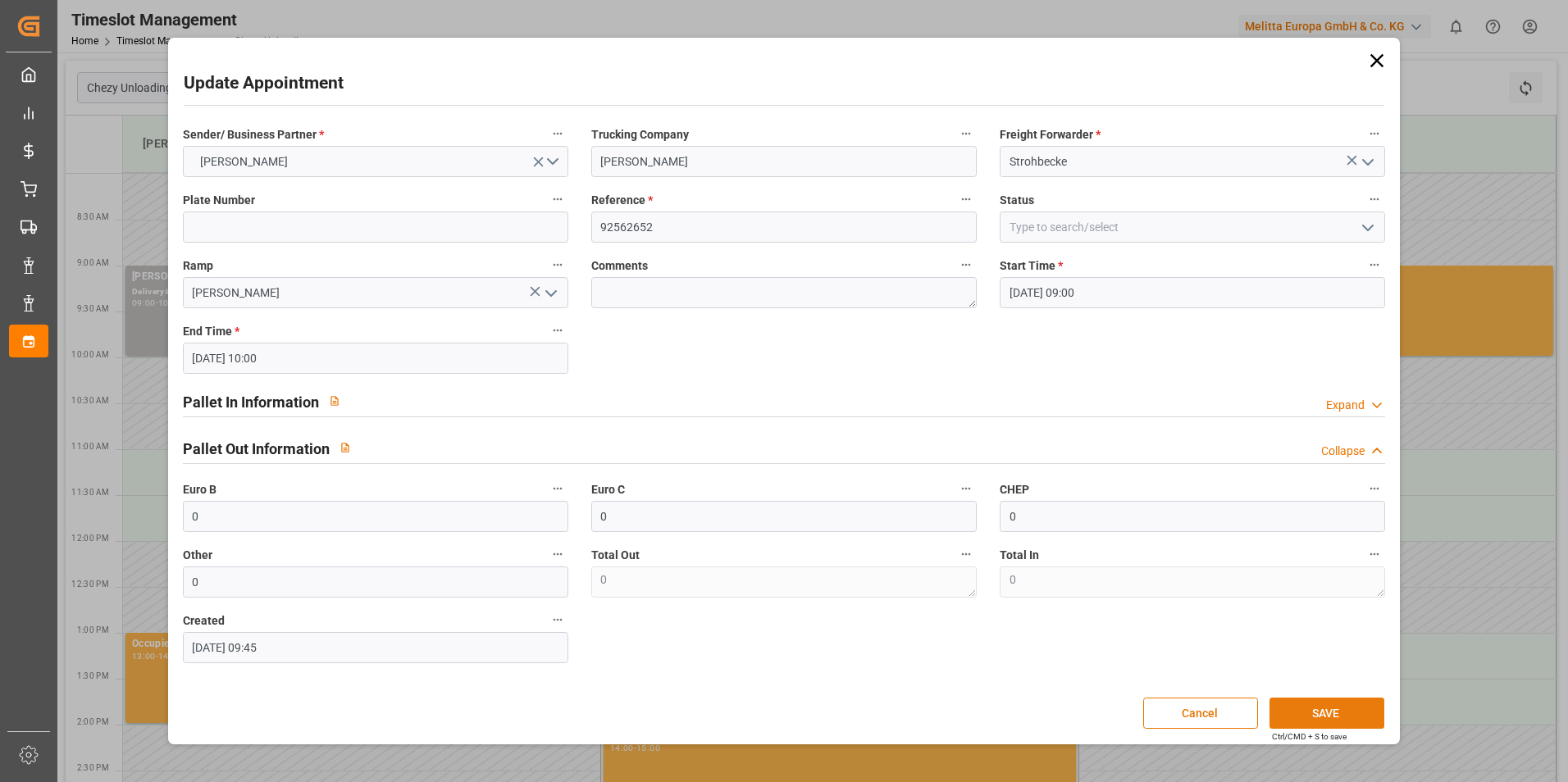
click at [1311, 713] on button "SAVE" at bounding box center [1327, 713] width 115 height 32
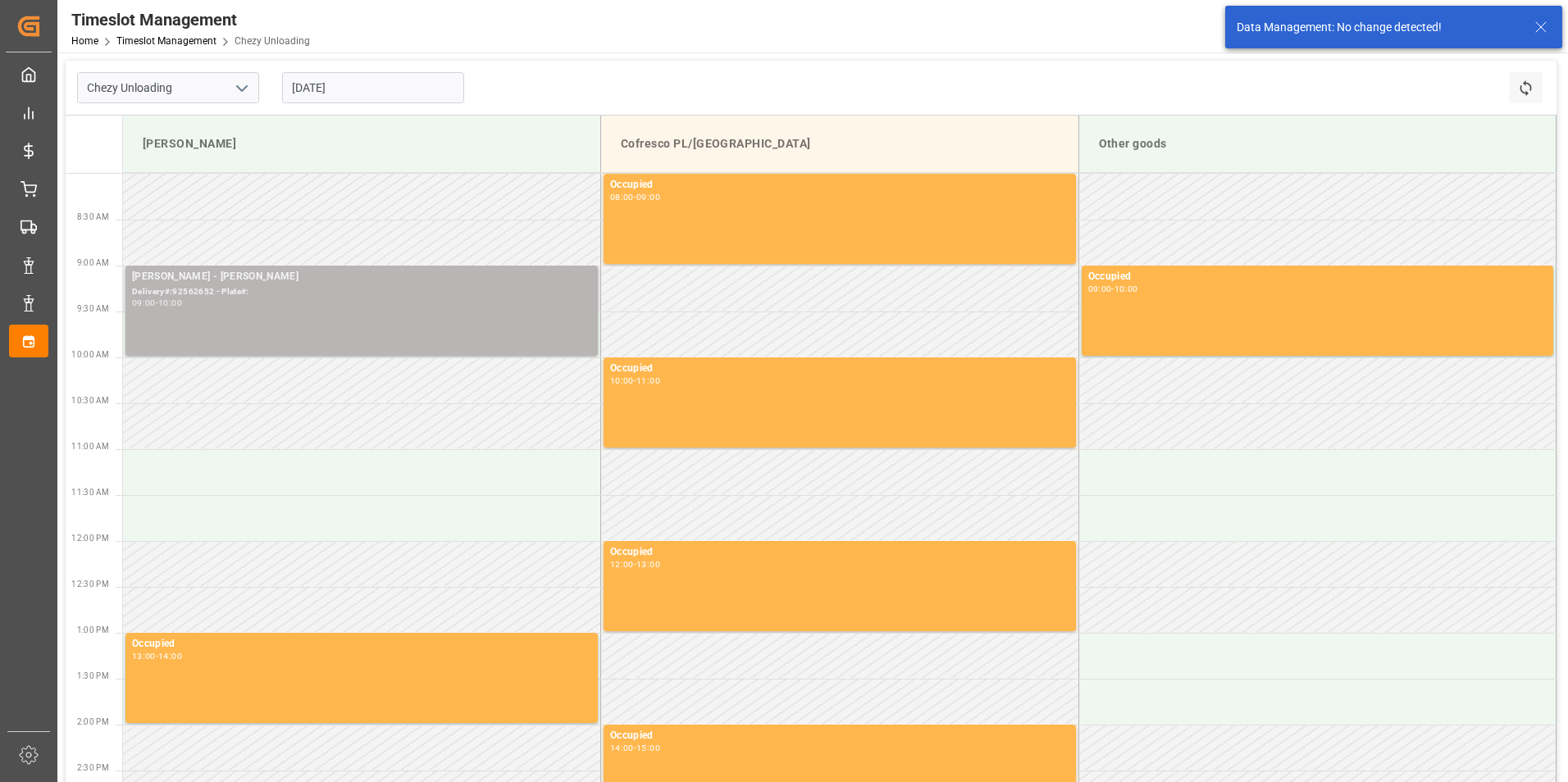
click at [384, 319] on div "[PERSON_NAME] - [PERSON_NAME]#:92562652 - Plate#: 09:00 - 10:00" at bounding box center [361, 310] width 459 height 83
drag, startPoint x: 339, startPoint y: 317, endPoint x: 473, endPoint y: 306, distance: 134.5
click at [473, 306] on div "[PERSON_NAME] - [PERSON_NAME]#:92562652 - Plate#: 09:00 - 10:00" at bounding box center [361, 310] width 459 height 83
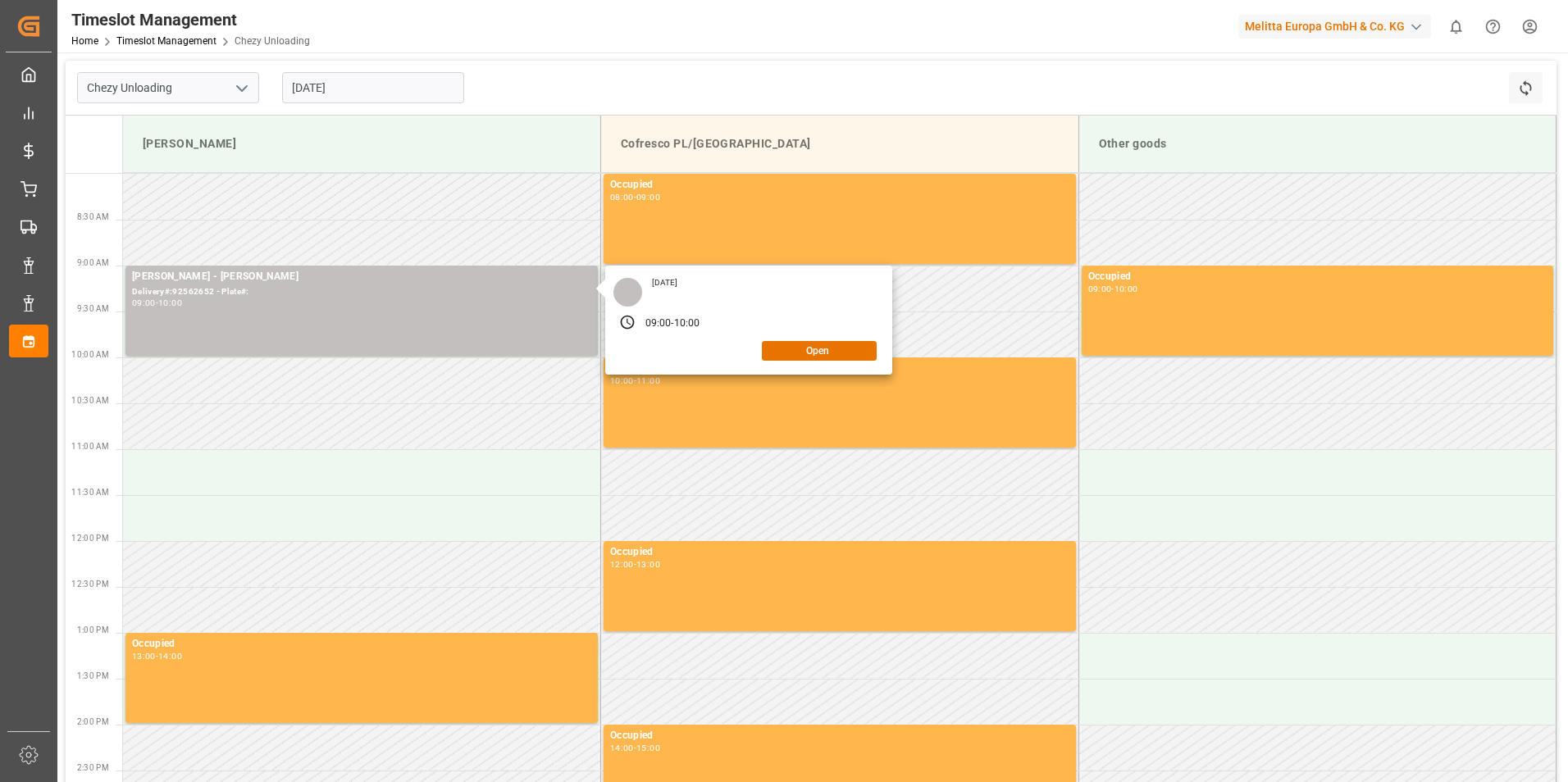
click at [687, 48] on div "Timeslot Management Home Timeslot Management Chezy Unloading Melitta Europa Gmb…" at bounding box center [807, 26] width 1522 height 53
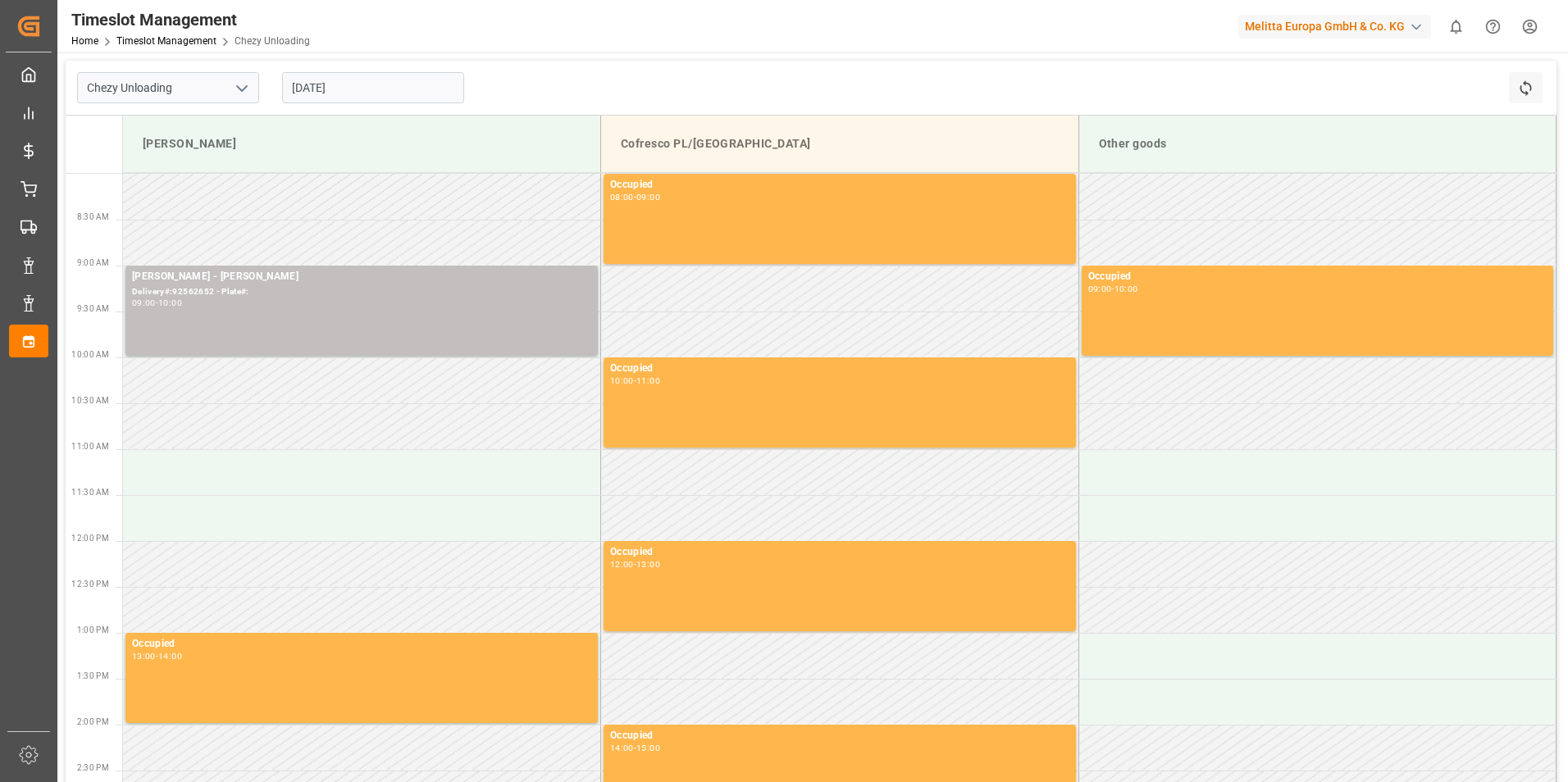
click at [415, 19] on div "Timeslot Management Home Timeslot Management Chezy Unloading Melitta Europa Gmb…" at bounding box center [807, 26] width 1522 height 53
